Goal: Transaction & Acquisition: Purchase product/service

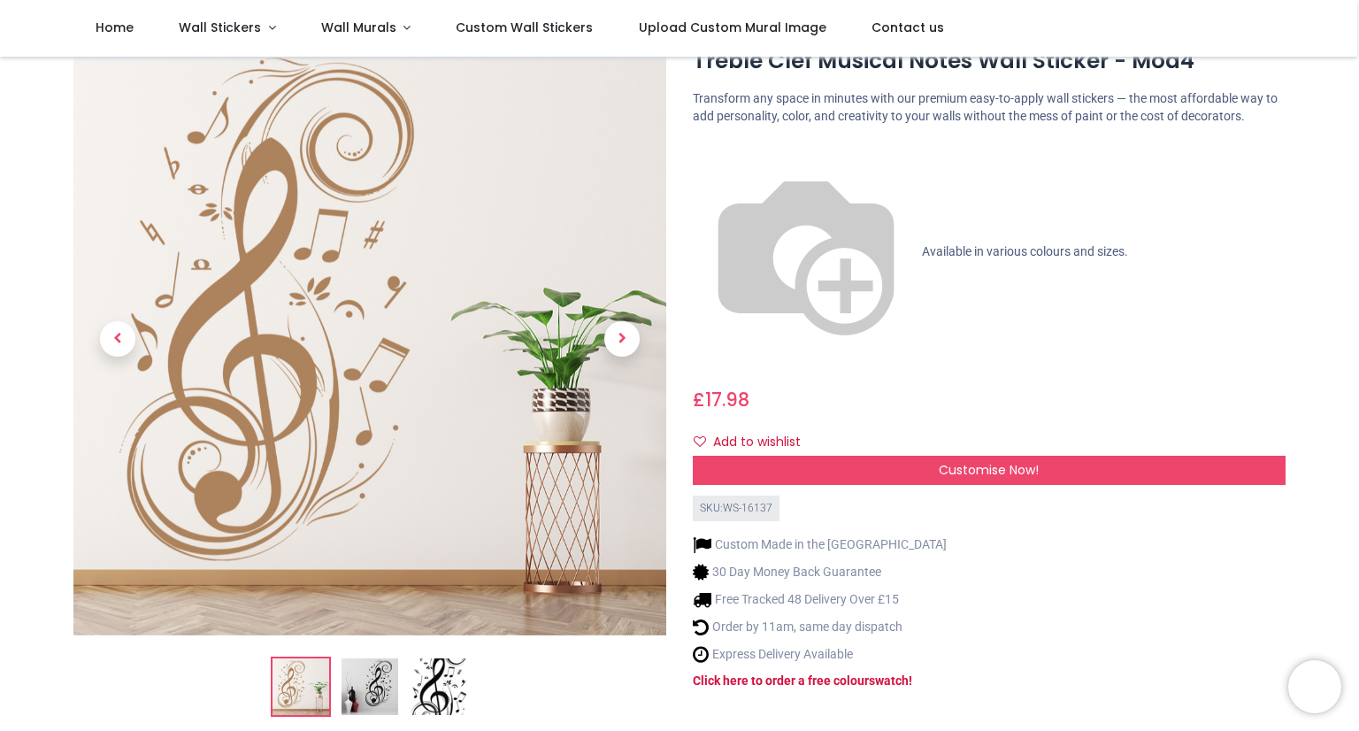
scroll to position [65, 0]
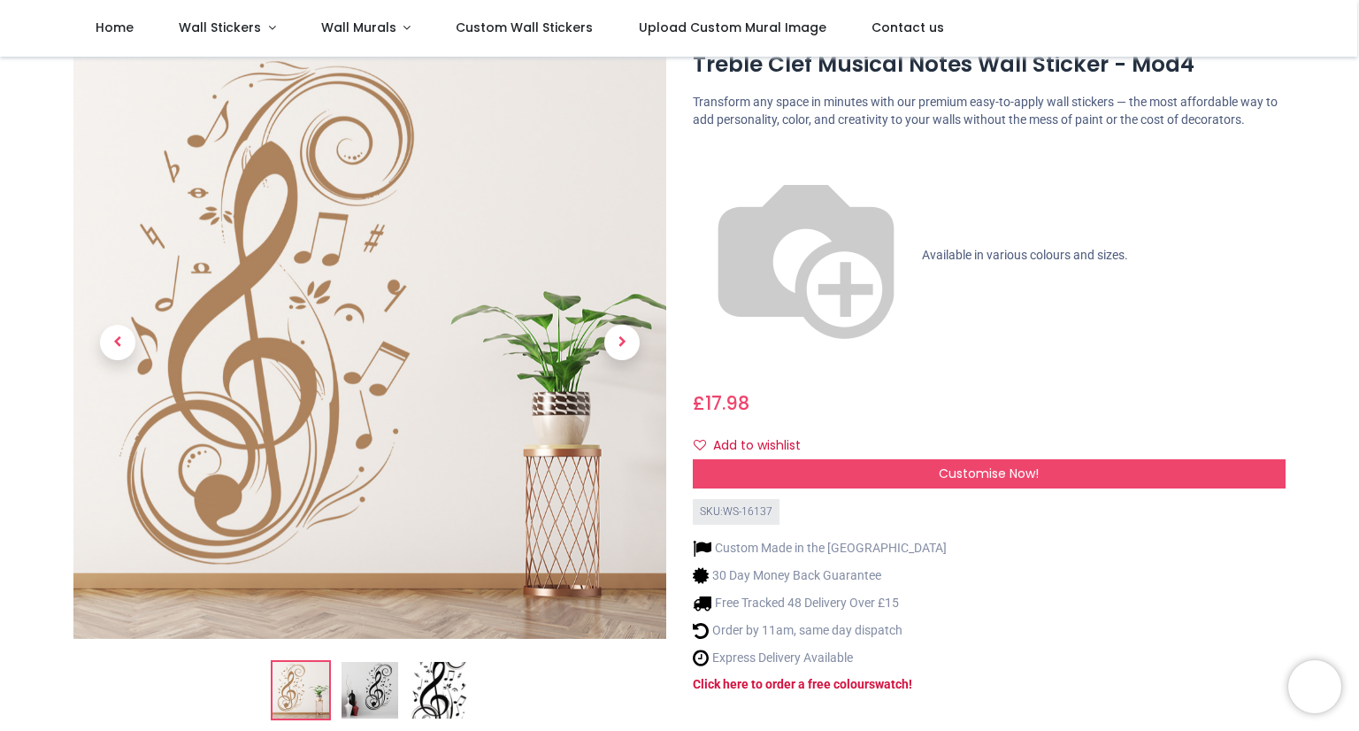
click at [368, 695] on img at bounding box center [370, 690] width 57 height 57
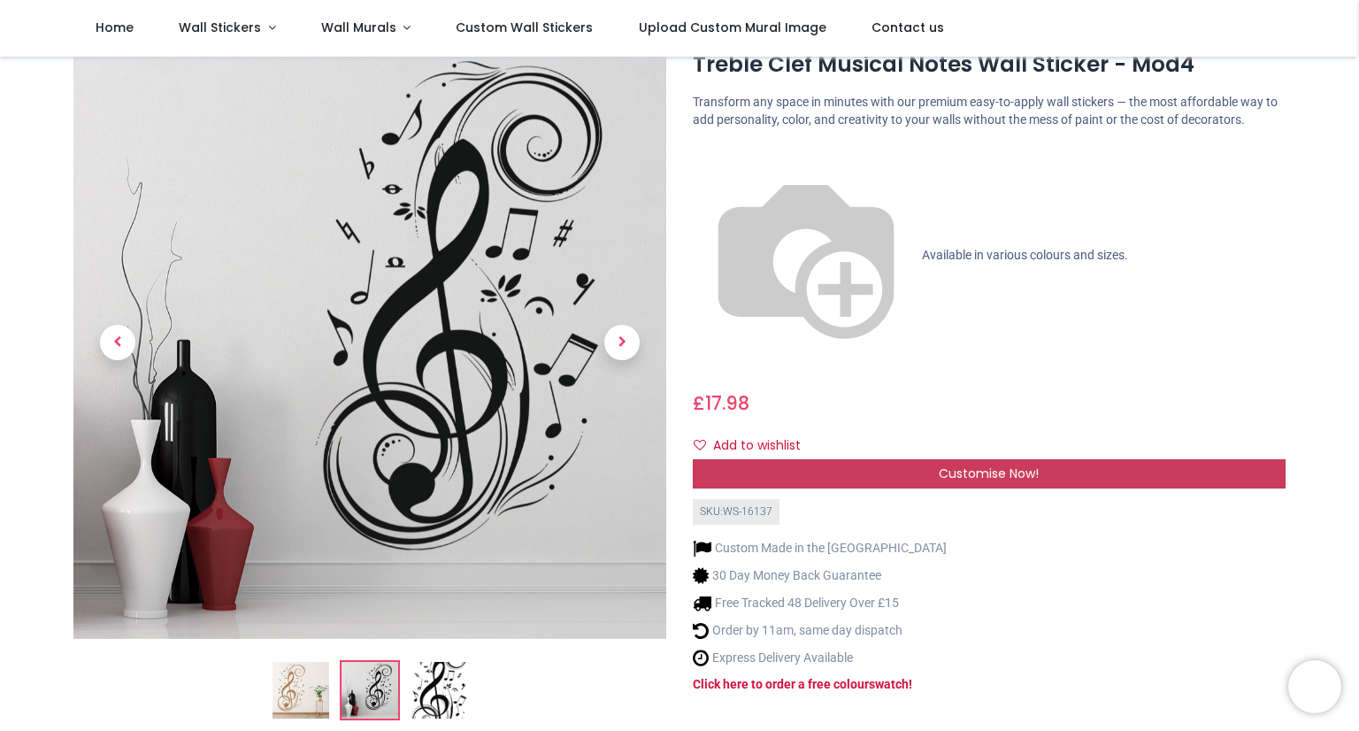
click at [990, 465] on span "Customise Now!" at bounding box center [989, 474] width 100 height 18
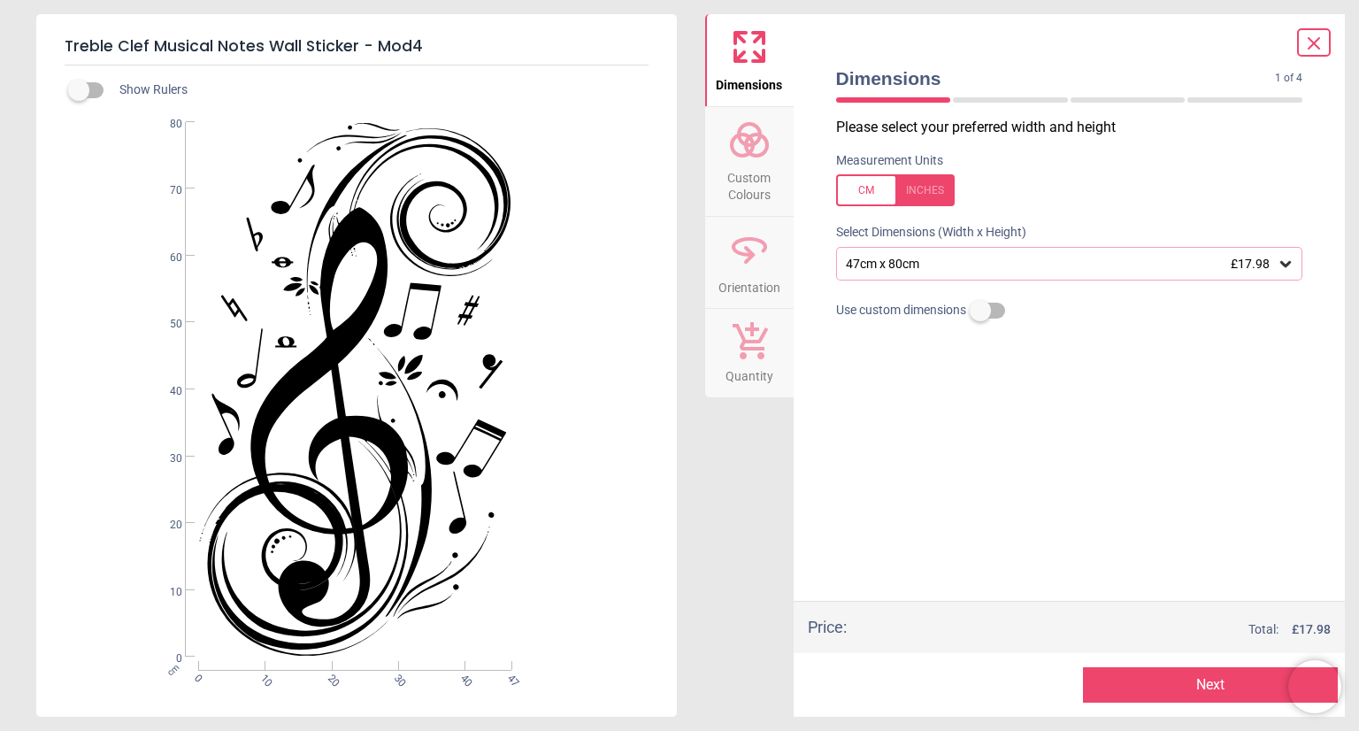
click at [1285, 263] on icon at bounding box center [1286, 264] width 18 height 18
